Goal: Navigation & Orientation: Find specific page/section

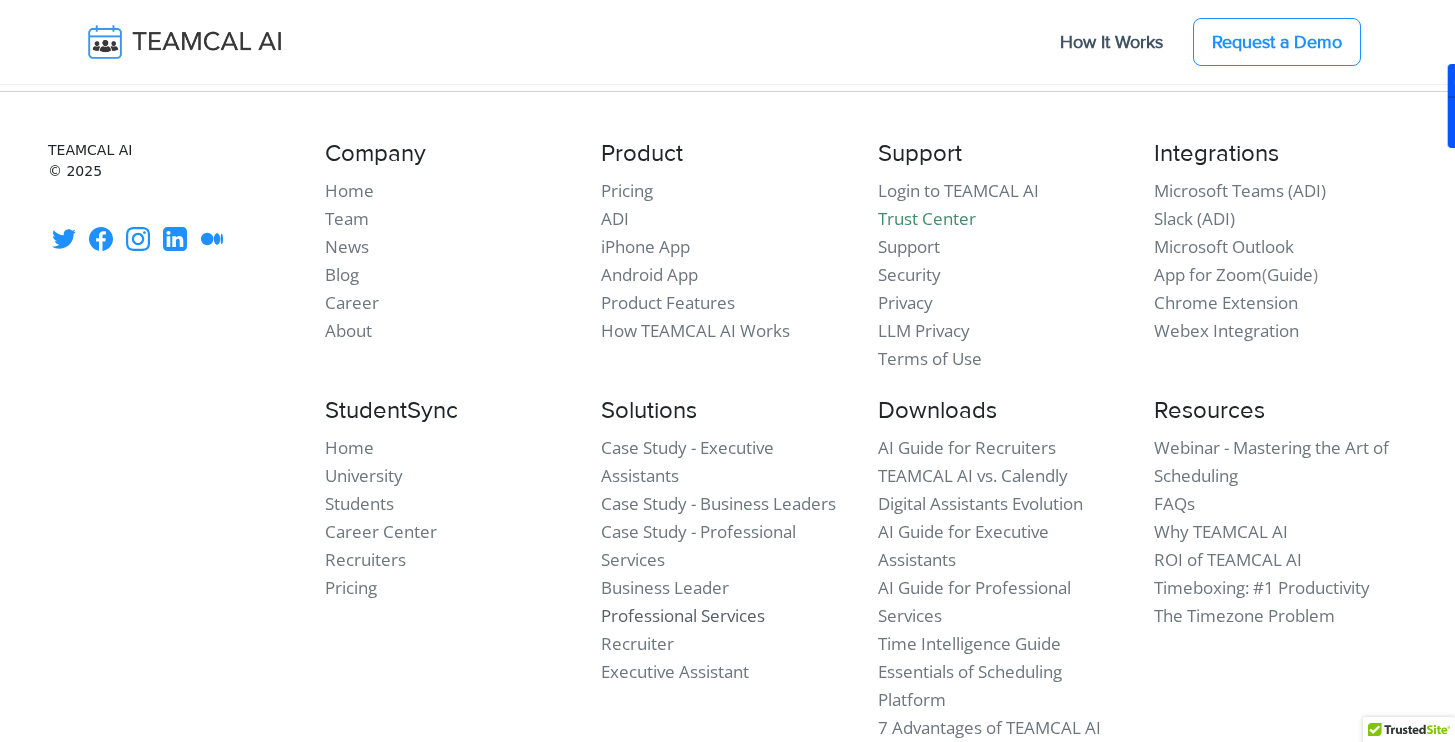
scroll to position [17345, 0]
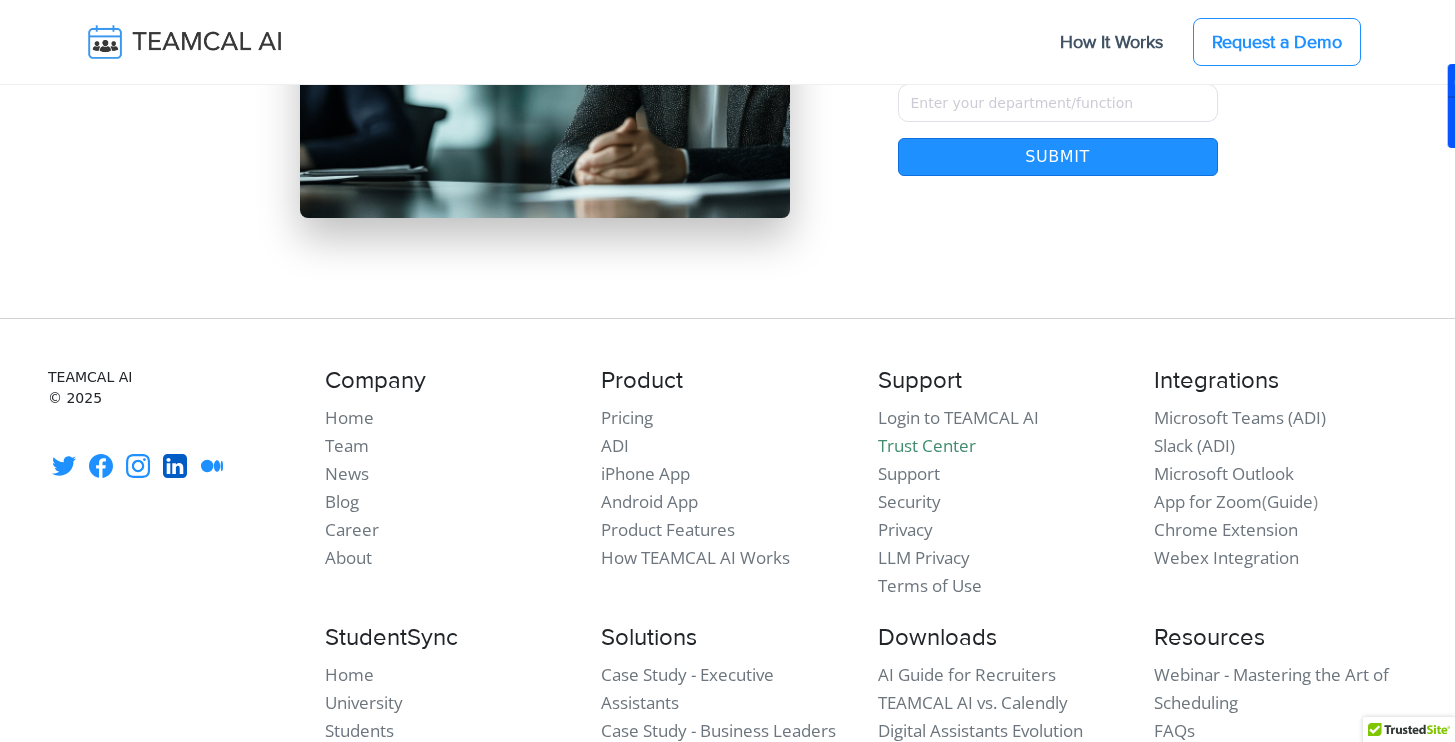
click at [172, 454] on icon at bounding box center [175, 466] width 24 height 24
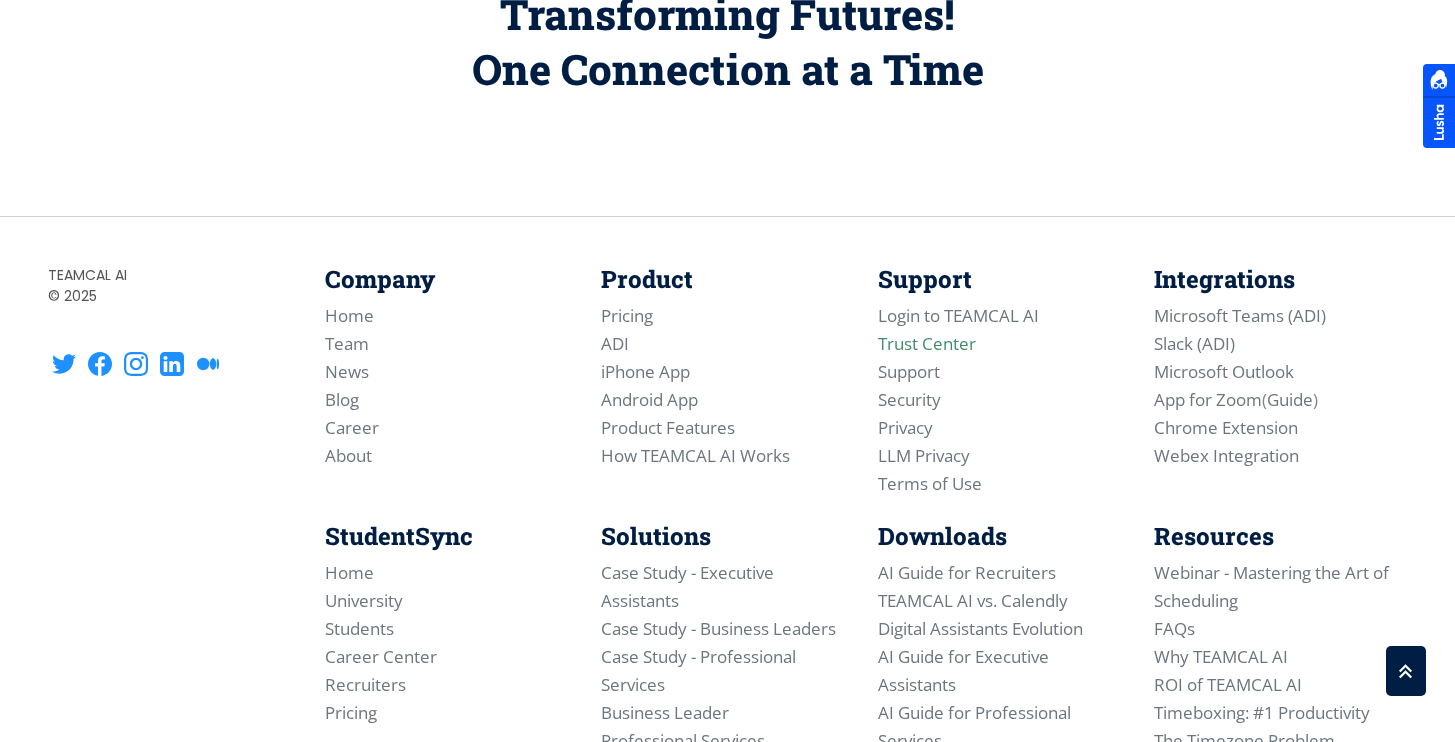
scroll to position [6173, 0]
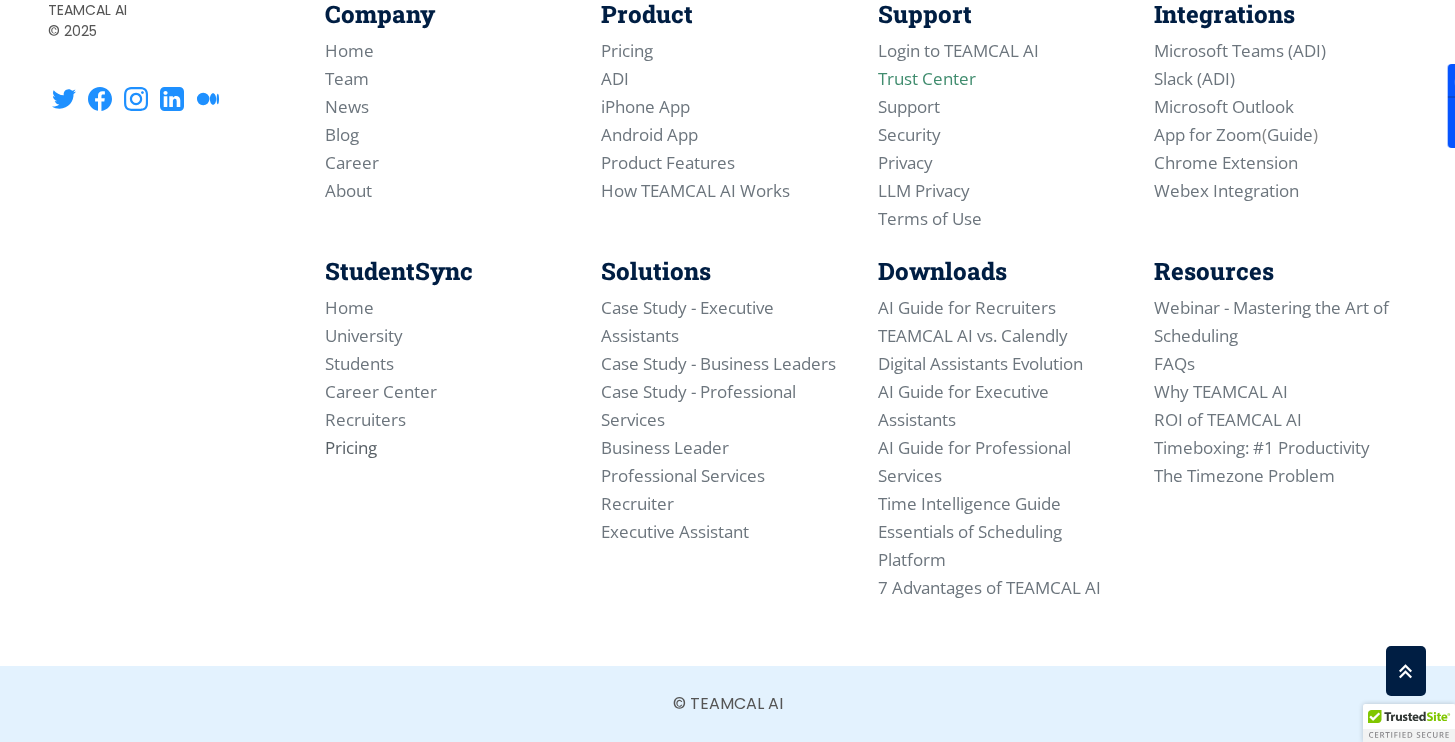
click at [338, 456] on link "Pricing" at bounding box center [351, 447] width 52 height 23
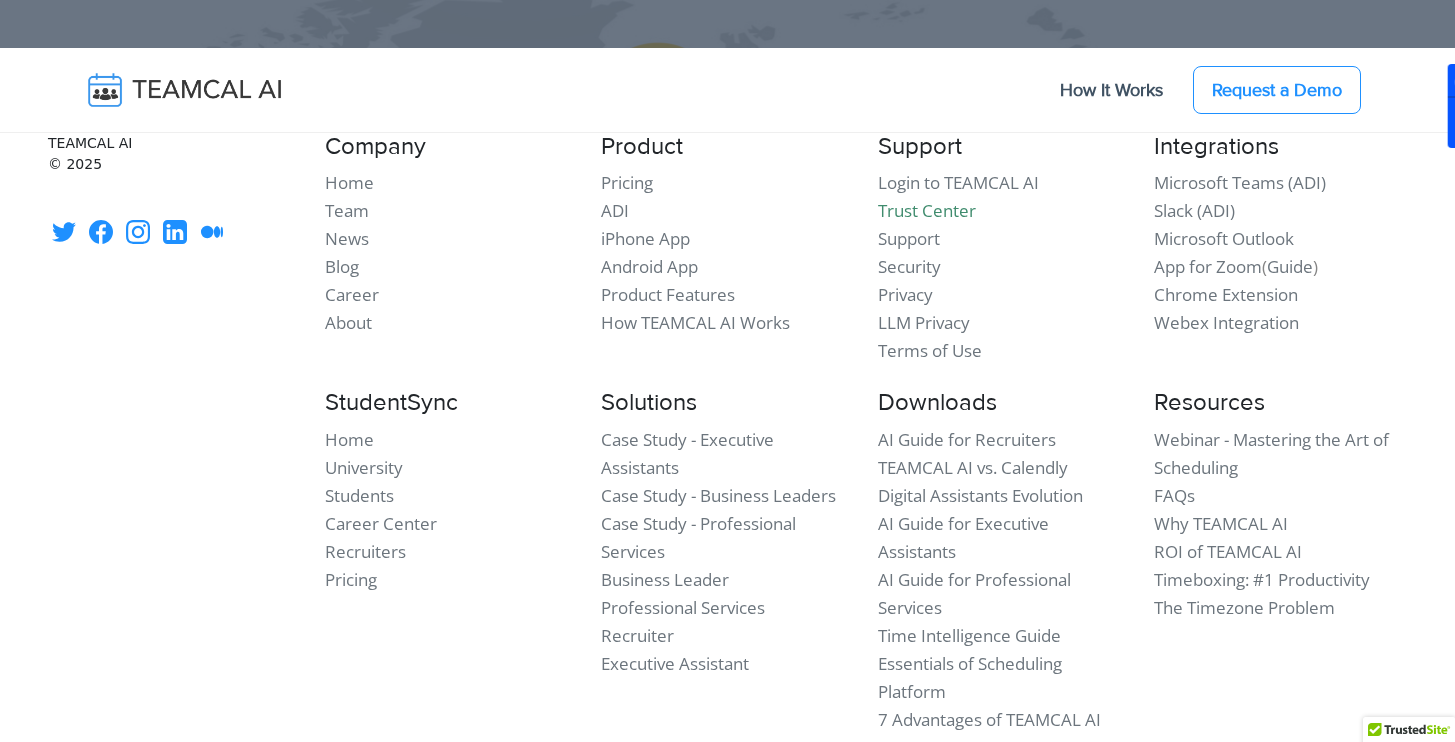
scroll to position [2764, 0]
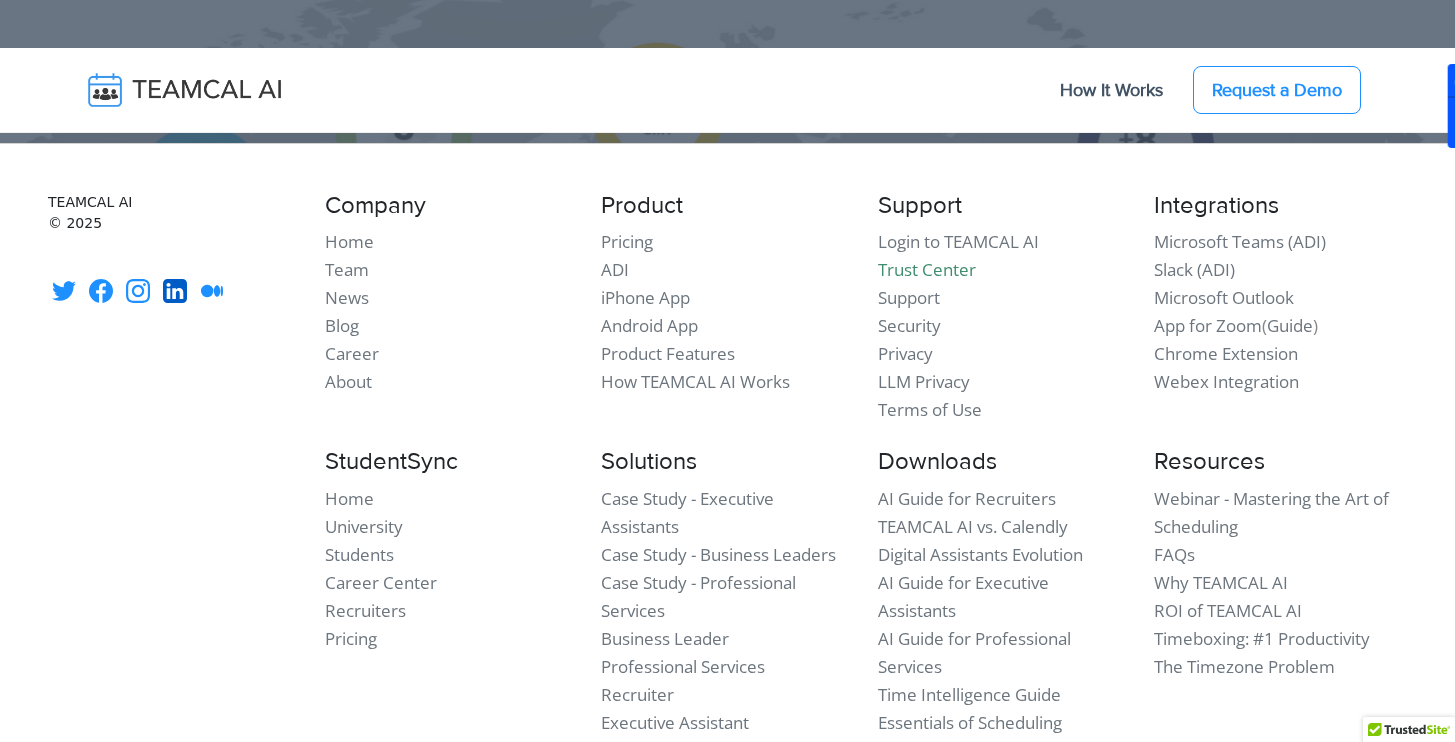
click at [164, 294] on icon at bounding box center [175, 291] width 24 height 24
